Goal: Find specific page/section: Find specific page/section

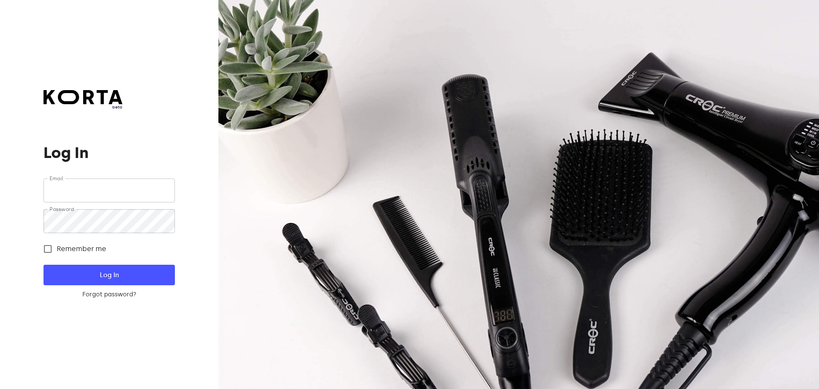
type input "[EMAIL_ADDRESS][DOMAIN_NAME]"
click at [74, 268] on button "Log In" at bounding box center [109, 275] width 131 height 20
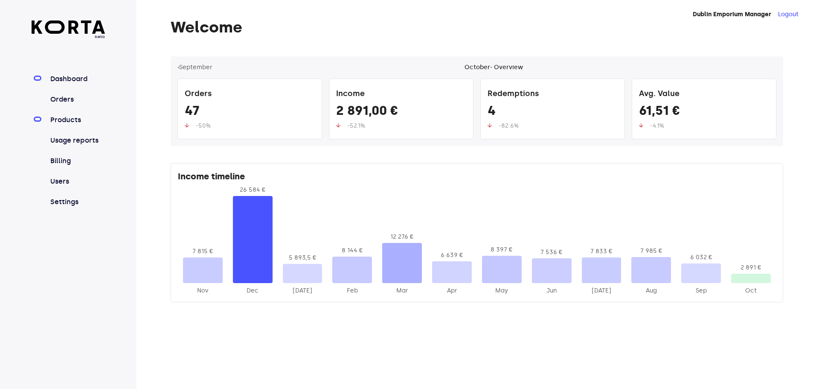
click at [76, 120] on link "Products" at bounding box center [77, 120] width 57 height 10
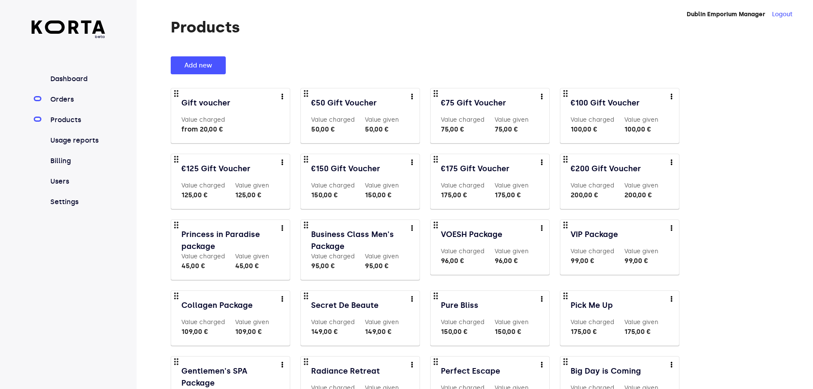
click at [69, 96] on link "Orders" at bounding box center [77, 99] width 57 height 10
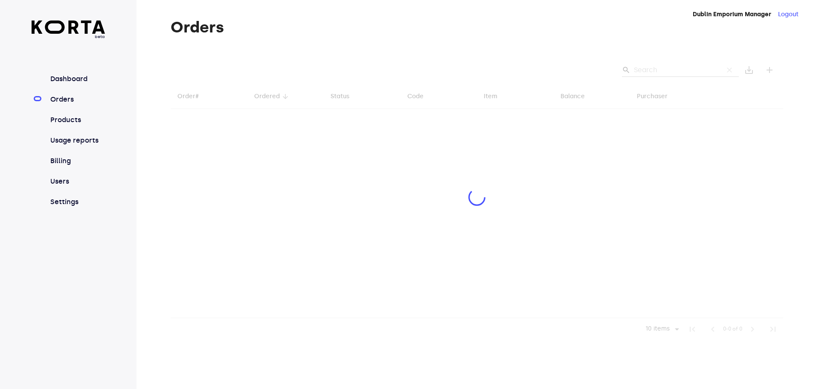
click at [661, 76] on div at bounding box center [477, 198] width 613 height 284
click at [658, 68] on div at bounding box center [477, 198] width 613 height 284
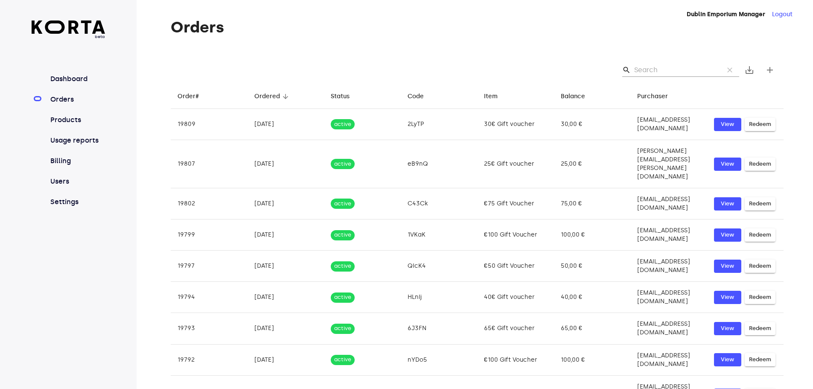
click at [647, 60] on div "search clear save_alt add" at bounding box center [477, 69] width 613 height 27
click at [649, 64] on input "Search" at bounding box center [675, 70] width 83 height 14
click at [663, 69] on input "Search" at bounding box center [675, 70] width 83 height 14
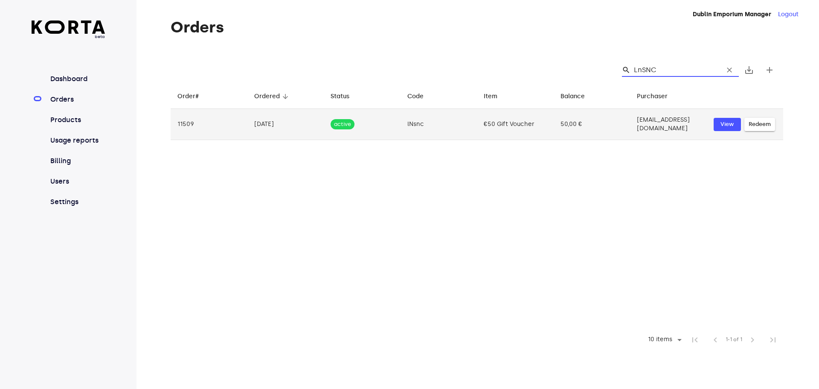
type input "LnSNC"
click at [582, 117] on td "50,00 €" at bounding box center [592, 124] width 77 height 31
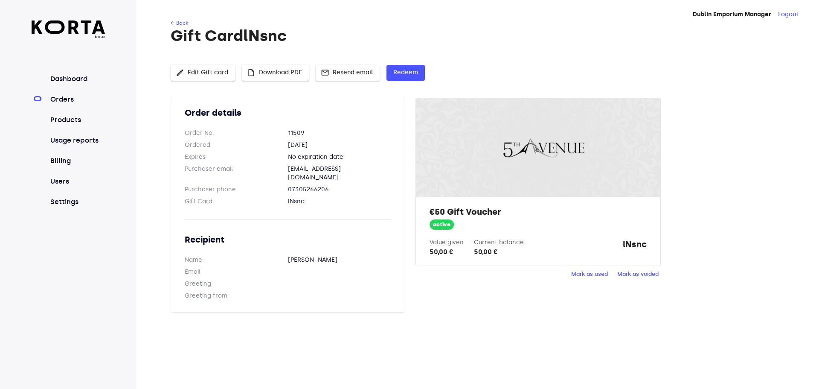
click at [631, 246] on strong "lNsnc" at bounding box center [635, 247] width 24 height 19
copy div "lNsnc Mark as used Mark as voided"
